Goal: Task Accomplishment & Management: Manage account settings

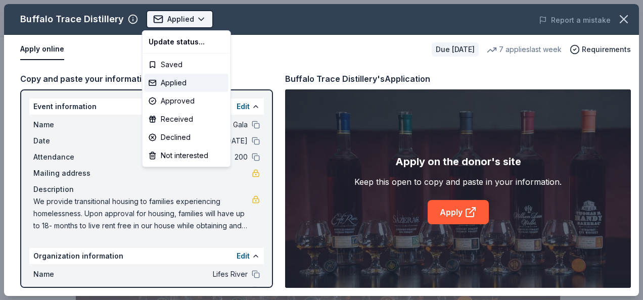
click at [195, 15] on body "River of Hope Gala Applied Apply Due in 34 days Share Buffalo Trace Distillery …" at bounding box center [317, 150] width 635 height 300
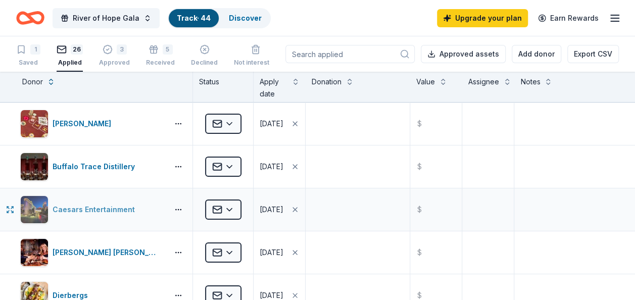
click at [82, 207] on div "Caesars Entertainment" at bounding box center [96, 210] width 86 height 12
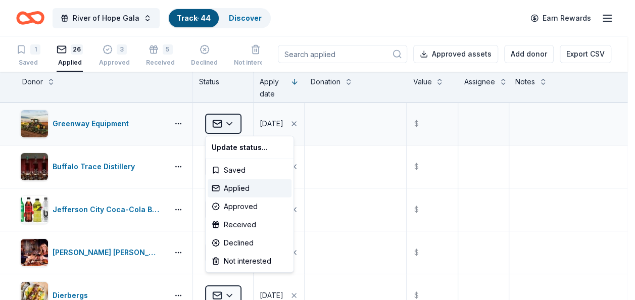
click at [229, 126] on html "River of Hope Gala Track · 44 Discover Earn Rewards 1 Saved 26 Applied 3 Approv…" at bounding box center [317, 150] width 635 height 300
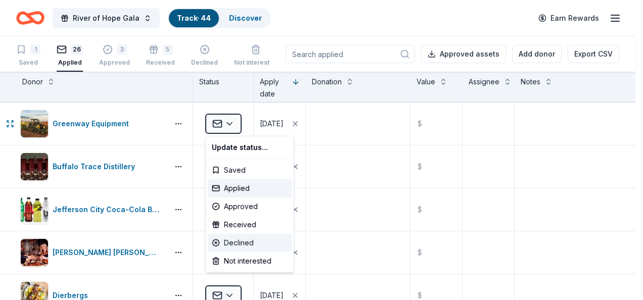
click at [234, 240] on div "Declined" at bounding box center [250, 243] width 84 height 18
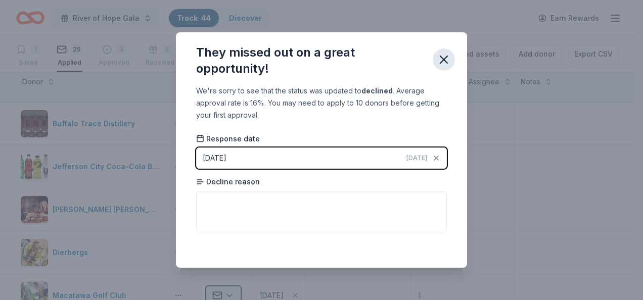
click at [445, 58] on icon "button" at bounding box center [443, 59] width 7 height 7
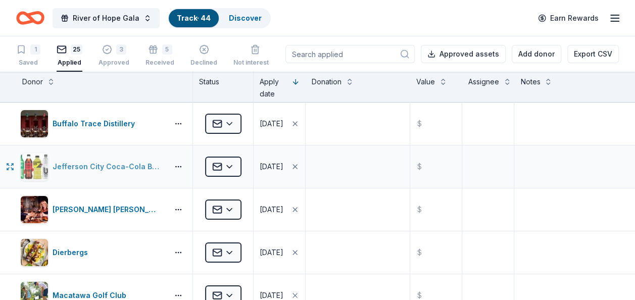
click at [102, 165] on div "Jefferson City Coca-Cola Bottling Company" at bounding box center [109, 167] width 112 height 12
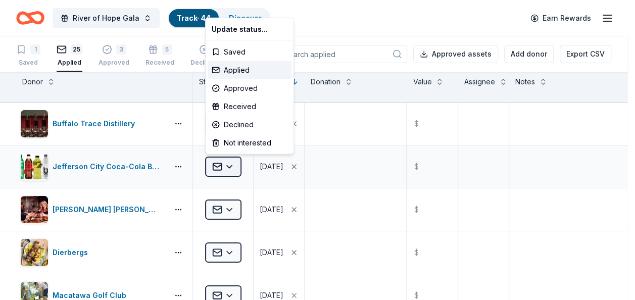
click at [230, 166] on html "River of Hope Gala Track · 44 Discover Earn Rewards 1 Saved 25 Applied 3 Approv…" at bounding box center [317, 150] width 635 height 300
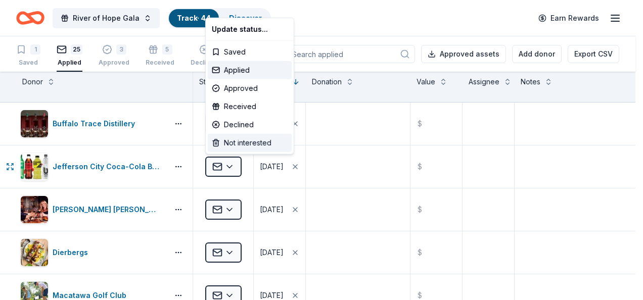
click at [239, 142] on div "Not interested" at bounding box center [250, 143] width 84 height 18
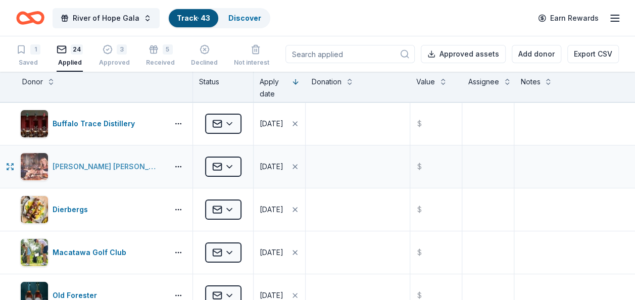
click at [118, 166] on div "[PERSON_NAME] [PERSON_NAME] Winery and Restaurants" at bounding box center [109, 167] width 112 height 12
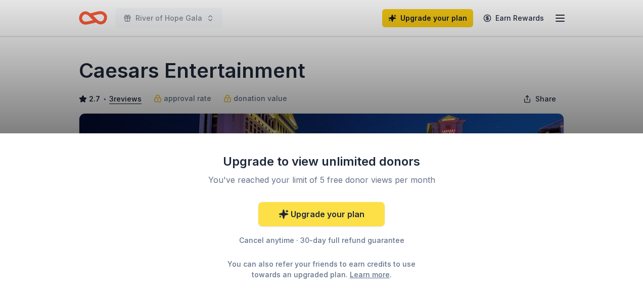
click at [346, 211] on link "Upgrade your plan" at bounding box center [321, 214] width 126 height 24
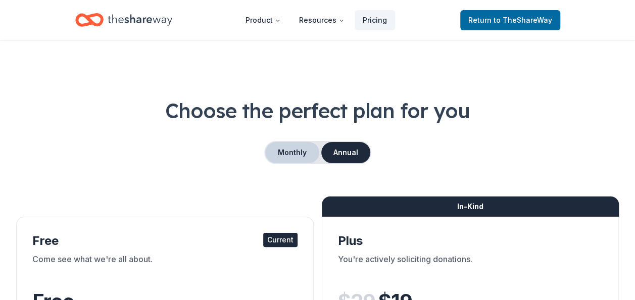
click at [293, 159] on button "Monthly" at bounding box center [292, 152] width 54 height 21
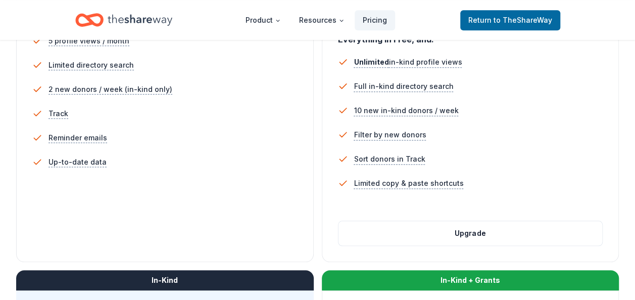
scroll to position [304, 0]
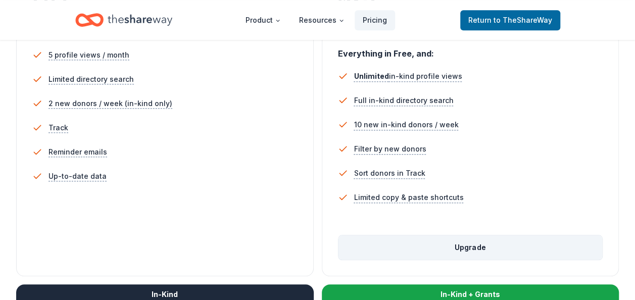
click at [425, 244] on button "Upgrade" at bounding box center [470, 247] width 264 height 24
